Goal: Communication & Community: Ask a question

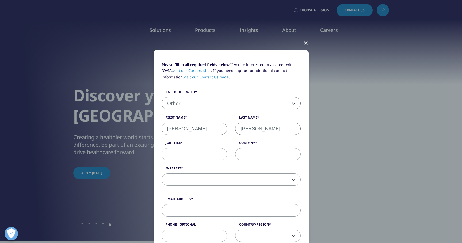
select select "Other"
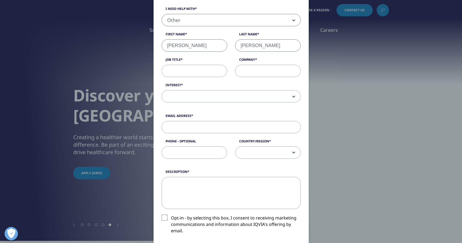
scroll to position [84, 0]
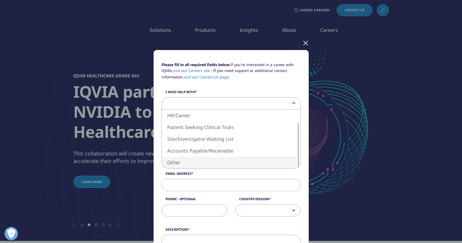
select select "Other"
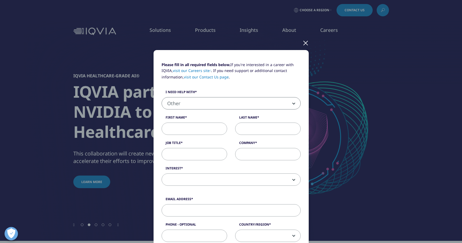
click at [196, 132] on input "First Name" at bounding box center [195, 129] width 66 height 12
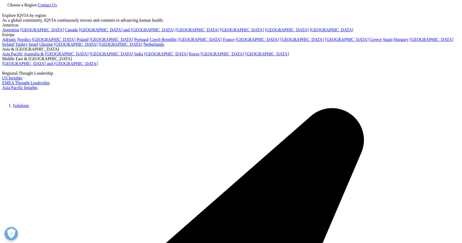
select select "Other"
select select "Analytics Solutions"
select select "[GEOGRAPHIC_DATA]"
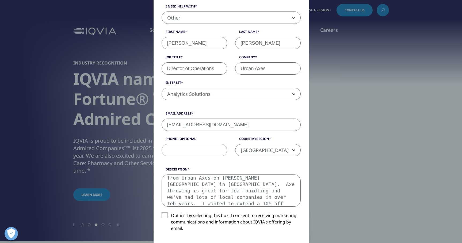
type textarea "Hello! My name is Danielle and I'm writing from Urban Axes on Foster Street in …"
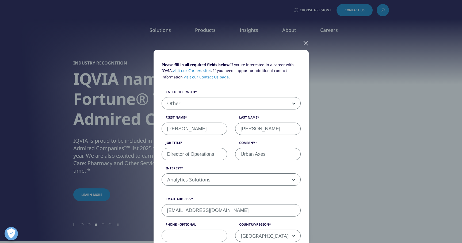
select select "Other"
select select "Analytics Solutions"
select select "[GEOGRAPHIC_DATA]"
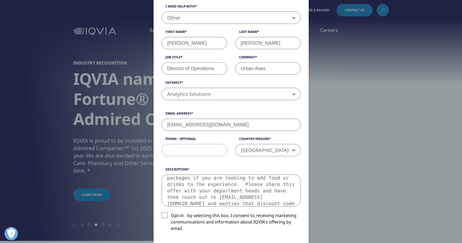
type textarea "Hello! My name is Danielle and I'm writing from Urban Axes on Foster Street in …"
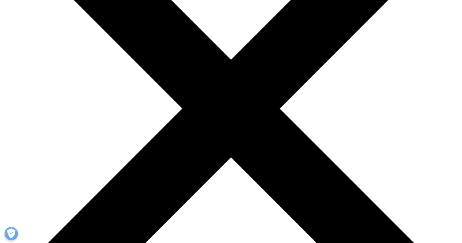
scroll to position [124, 0]
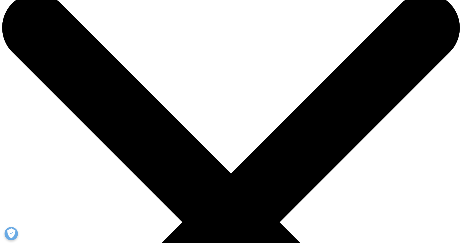
scroll to position [0, 0]
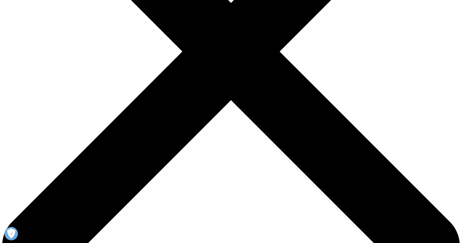
scroll to position [184, 0]
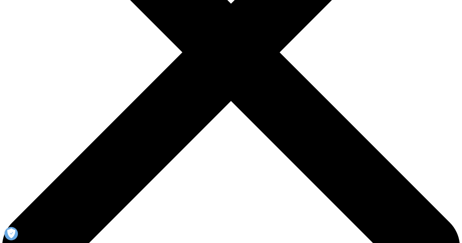
paste textarea "Hello! My name is Danielle and I’m writing from Urban Axes on Foster Street in …"
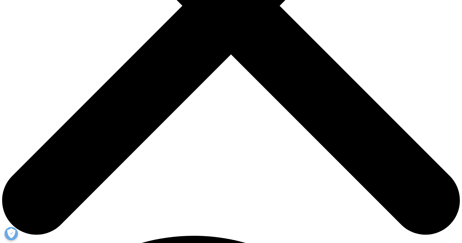
scroll to position [248, 0]
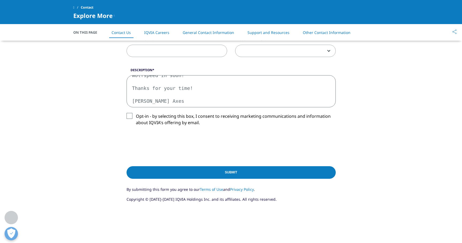
click at [183, 92] on textarea "Hello! My name is Danielle and I’m writing from Urban Axes on Foster Street in …" at bounding box center [231, 91] width 209 height 32
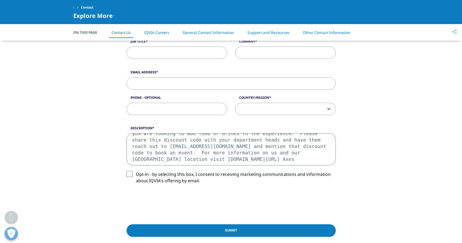
scroll to position [190, 0]
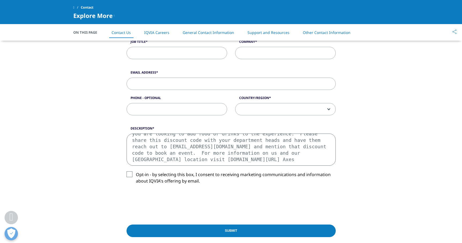
click at [136, 137] on textarea "Hello! My name is Danielle and I’m writing from Urban Axes on Foster Street in …" at bounding box center [231, 149] width 209 height 32
type textarea "Hello!"
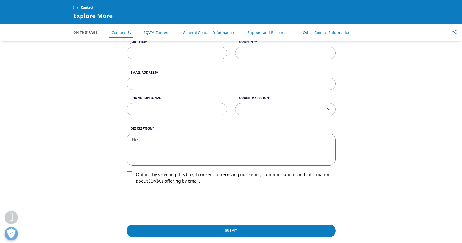
scroll to position [0, 0]
click at [132, 140] on textarea "Hello!" at bounding box center [231, 149] width 209 height 32
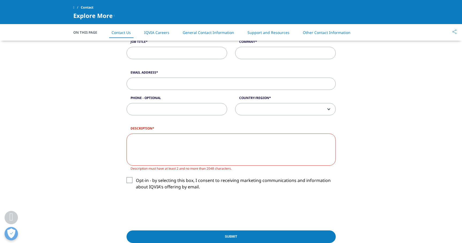
paste textarea "Hello! My name is Danielle and I’m writing from Urban Axes on Foster Street in …"
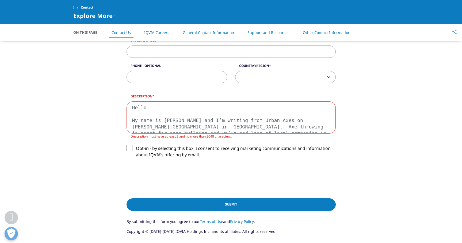
scroll to position [227, 0]
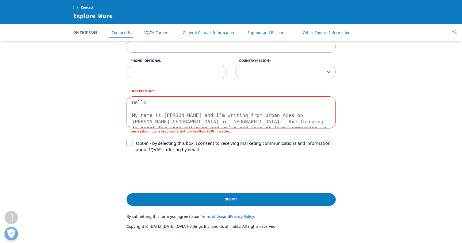
click at [194, 115] on textarea "Hello! My name is Danielle and I’m writing from Urban Axes on Foster Street in …" at bounding box center [231, 112] width 209 height 32
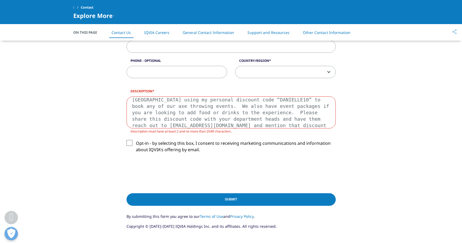
scroll to position [60, 0]
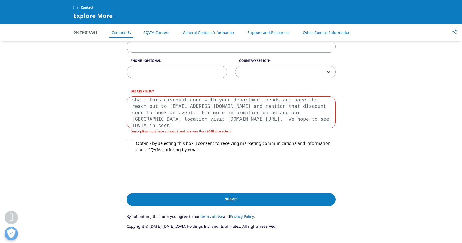
click at [283, 119] on textarea "Hello! My name is Danielle and I’m writing from Urban Axes on Foster Street in …" at bounding box center [231, 112] width 209 height 32
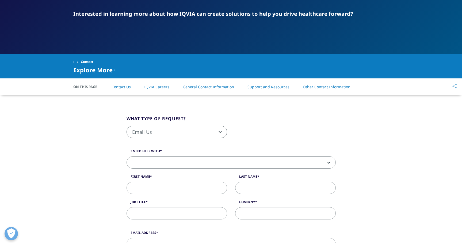
scroll to position [66, 0]
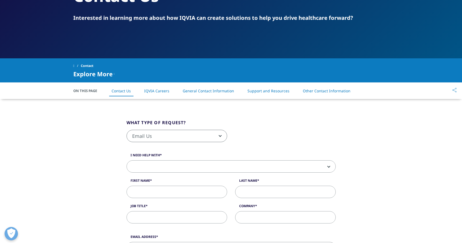
type textarea "Hello! My name is Danielle and I’m writing from Urban Axes on Foster Street in …"
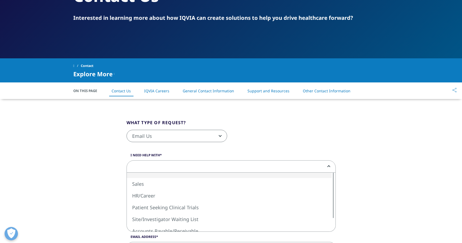
click at [174, 166] on span at bounding box center [231, 167] width 209 height 12
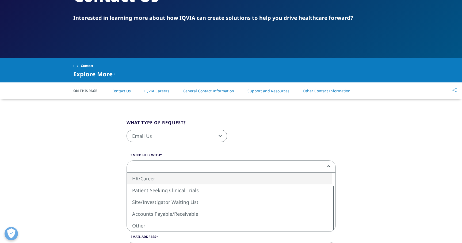
scroll to position [73, 0]
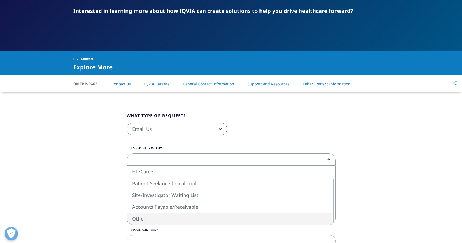
select select "Other"
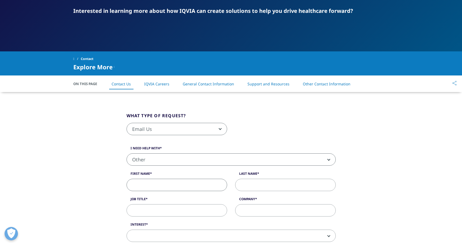
click at [163, 184] on input "First Name" at bounding box center [177, 185] width 101 height 12
type input "Danielle"
type input "Palmer"
type input "Director of Operations"
type input "Urban Axes"
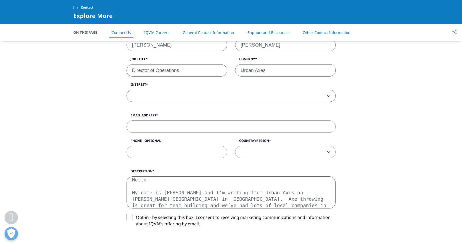
scroll to position [176, 0]
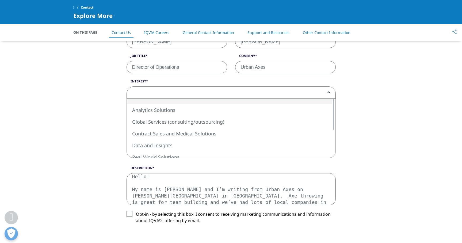
click at [192, 90] on span at bounding box center [231, 93] width 209 height 12
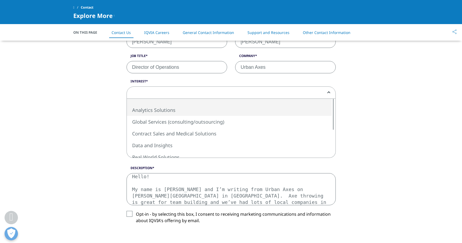
select select "Analytics Solutions"
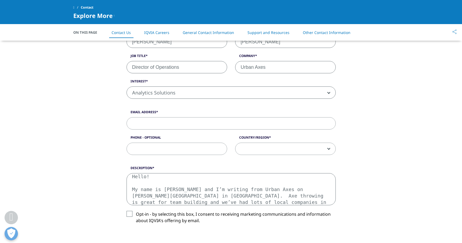
click at [173, 120] on input "Email Address" at bounding box center [231, 123] width 209 height 12
type input "d"
type input "durhamevents@urbanaxes.com"
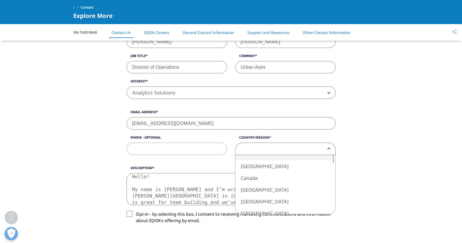
click at [257, 146] on span at bounding box center [285, 149] width 100 height 12
select select "[GEOGRAPHIC_DATA]"
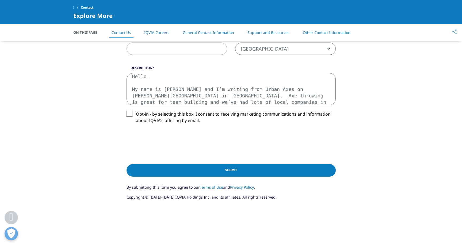
scroll to position [284, 0]
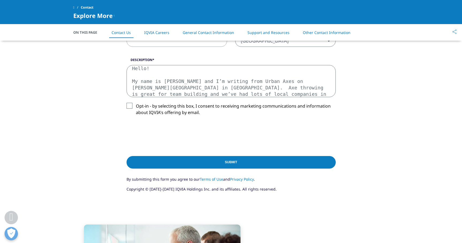
click at [231, 162] on input "Submit" at bounding box center [231, 162] width 209 height 13
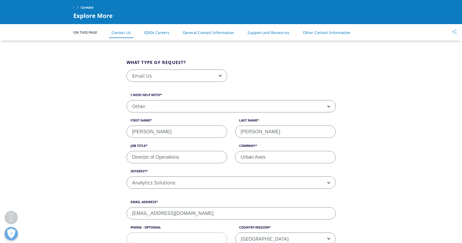
scroll to position [53, 0]
